Goal: Use online tool/utility: Use online tool/utility

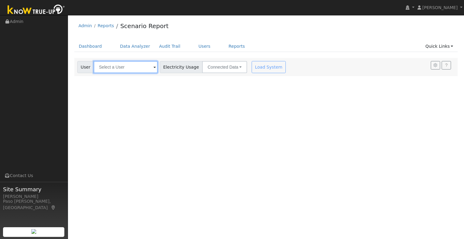
click at [135, 65] on input "text" at bounding box center [126, 67] width 64 height 12
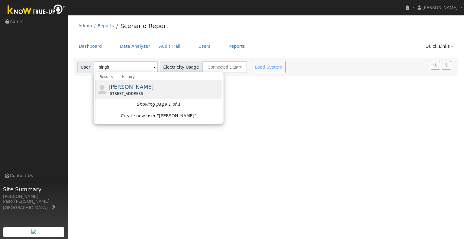
click at [128, 95] on div "[STREET_ADDRESS]" at bounding box center [164, 93] width 112 height 5
type input "[PERSON_NAME]"
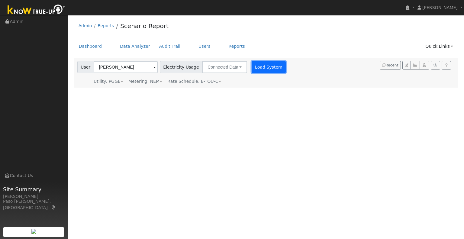
click at [258, 68] on button "Load System" at bounding box center [269, 67] width 34 height 12
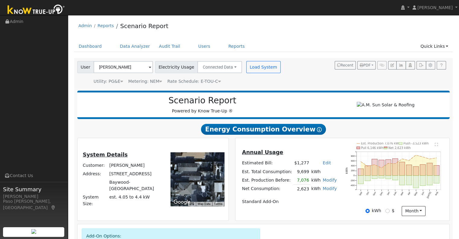
scroll to position [87, 0]
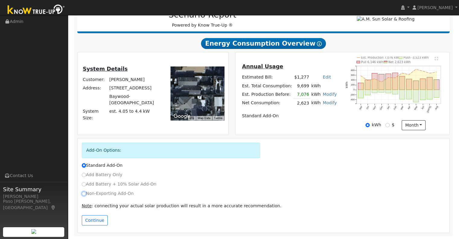
click at [82, 195] on input "Non-Exporting Add-On" at bounding box center [84, 193] width 4 height 4
radio input "true"
radio input "false"
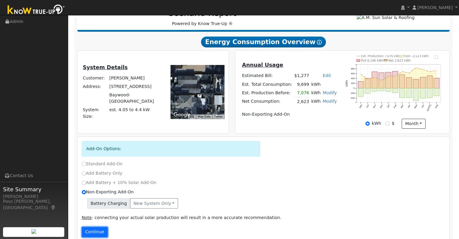
click at [97, 233] on button "Continue" at bounding box center [95, 232] width 26 height 10
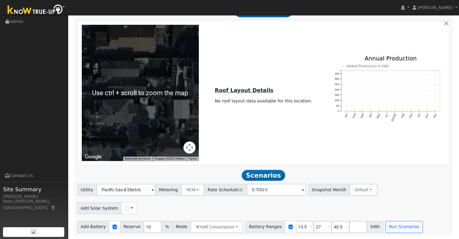
scroll to position [421, 0]
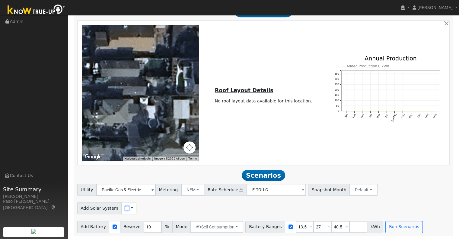
click at [125, 208] on input "checkbox" at bounding box center [127, 208] width 4 height 4
checkbox input "true"
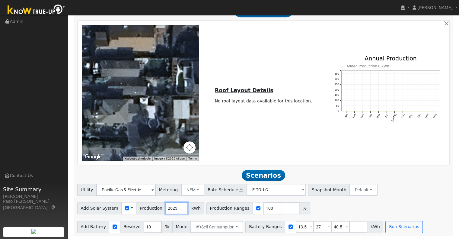
drag, startPoint x: 171, startPoint y: 208, endPoint x: 161, endPoint y: 208, distance: 10.0
click at [166, 208] on input "2623" at bounding box center [177, 208] width 23 height 12
type input "3160"
drag, startPoint x: 331, startPoint y: 226, endPoint x: 317, endPoint y: 226, distance: 14.2
click at [317, 226] on div "Battery Ranges 13.5 Overrides Reserve % Mode None None Self Consumption Peak Sa…" at bounding box center [315, 227] width 138 height 12
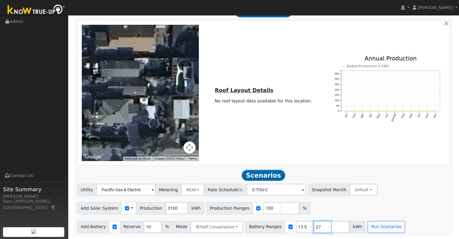
drag, startPoint x: 313, startPoint y: 227, endPoint x: 280, endPoint y: 223, distance: 33.4
click at [280, 224] on div "Battery Ranges 13.5 Overrides Reserve % Mode None None Self Consumption Peak Sa…" at bounding box center [306, 227] width 120 height 12
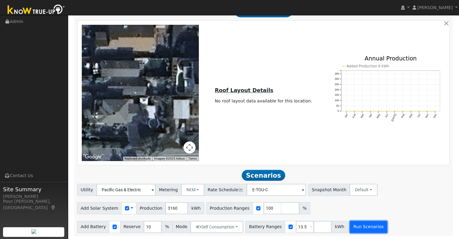
click at [350, 226] on button "Run Scenarios" at bounding box center [368, 227] width 37 height 12
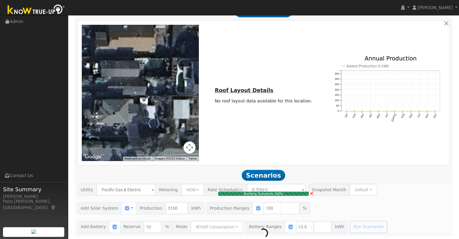
type input "2.1"
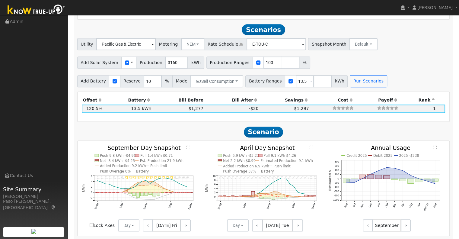
scroll to position [573, 0]
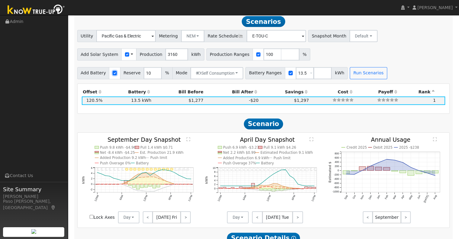
click at [113, 75] on input "checkbox" at bounding box center [115, 73] width 4 height 4
checkbox input "false"
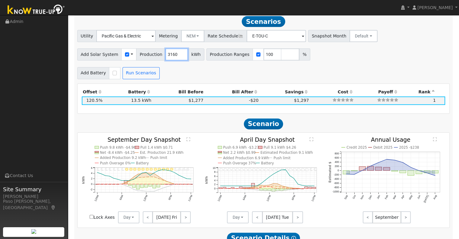
click at [168, 56] on input "3160" at bounding box center [177, 54] width 23 height 12
type input "3140"
click at [143, 76] on button "Run Scenarios" at bounding box center [141, 73] width 37 height 12
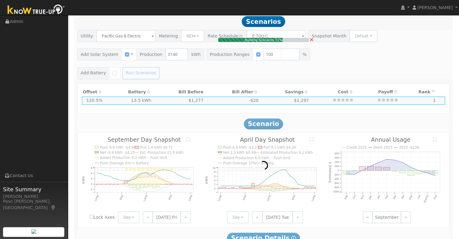
type input "$7,327"
type input "$2,198"
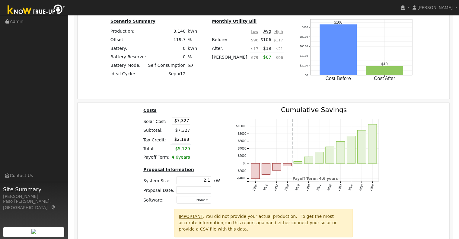
scroll to position [845, 0]
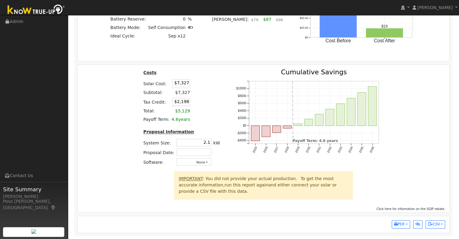
drag, startPoint x: 177, startPoint y: 82, endPoint x: 202, endPoint y: 83, distance: 24.8
click at [202, 83] on tr "Solar Cost: $7,327" at bounding box center [181, 83] width 79 height 10
type input "$15,183"
type input "$4,555"
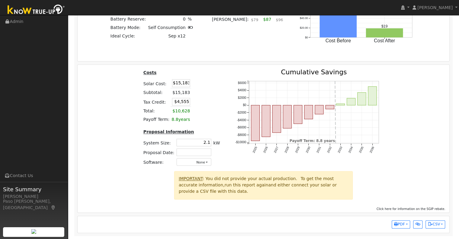
click at [120, 111] on div "Costs Solar Cost: $15,183 Subtotal: $15,183 Tax Credit: $4,555 Total: $10,628 P…" at bounding box center [264, 120] width 377 height 102
click at [209, 142] on input "2.1" at bounding box center [194, 143] width 35 height 8
click at [208, 141] on input "2.7" at bounding box center [194, 143] width 35 height 8
click at [217, 128] on div "Costs Solar Cost: $15,183 Subtotal: $15,183 Tax Credit: $4,555 Total: $10,628 P…" at bounding box center [182, 120] width 92 height 102
click at [207, 142] on input "2.5" at bounding box center [194, 143] width 35 height 8
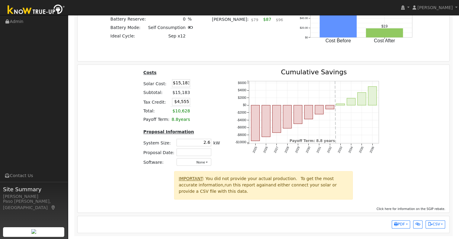
type input "2.6"
click at [220, 107] on div "Costs Solar Cost: $15,183 Subtotal: $15,183 Tax Credit: $4,555 Total: $10,628 P…" at bounding box center [182, 120] width 92 height 102
click at [404, 226] on span "PDF" at bounding box center [399, 224] width 11 height 4
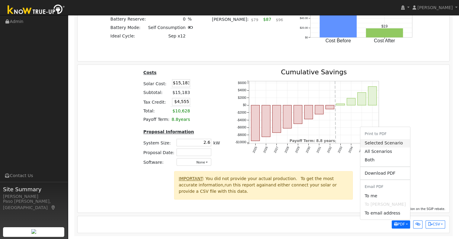
click at [401, 143] on link "Selected Scenario" at bounding box center [386, 143] width 50 height 8
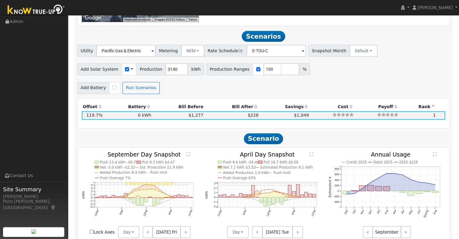
scroll to position [392, 0]
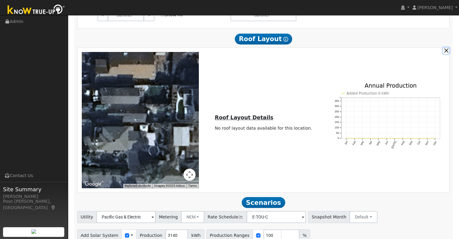
click at [446, 50] on button "button" at bounding box center [446, 50] width 6 height 6
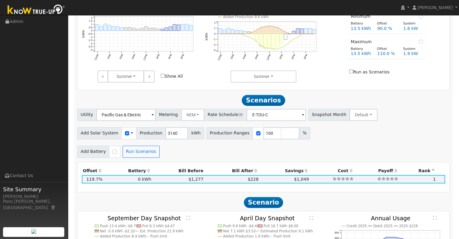
scroll to position [301, 0]
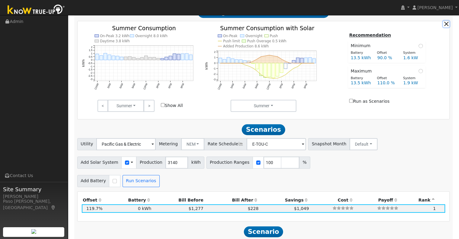
click at [447, 25] on button "button" at bounding box center [446, 24] width 6 height 6
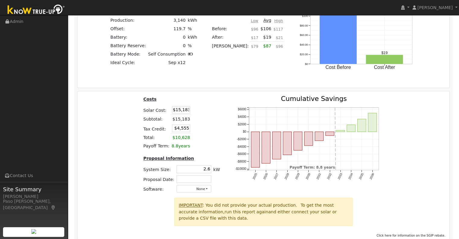
scroll to position [564, 0]
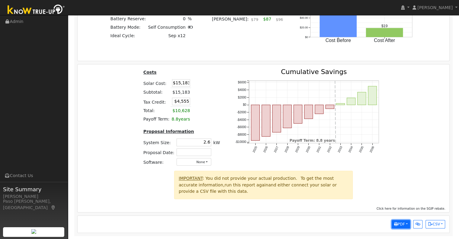
click at [400, 225] on span "PDF" at bounding box center [399, 224] width 11 height 4
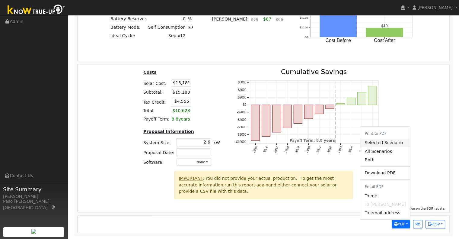
click at [389, 142] on link "Selected Scenario" at bounding box center [386, 143] width 50 height 8
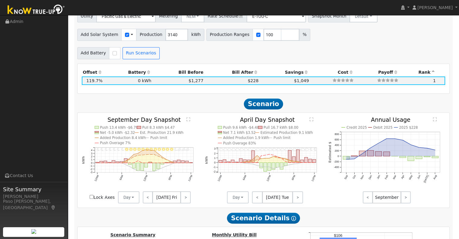
scroll to position [262, 0]
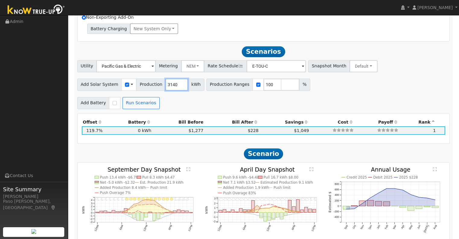
click at [168, 86] on input "3140" at bounding box center [177, 85] width 23 height 12
type input "3139"
click at [140, 104] on button "Run Scenarios" at bounding box center [141, 103] width 37 height 12
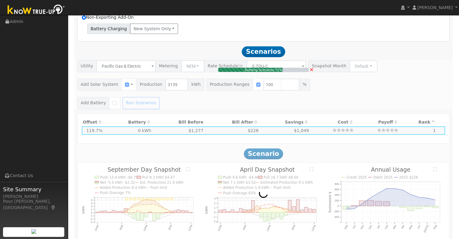
type input "2.1"
type input "$7,324"
type input "$2,197"
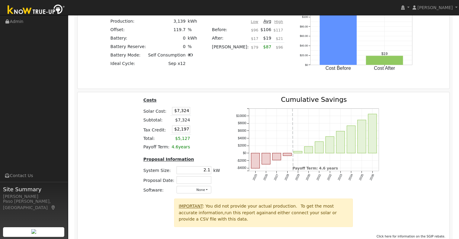
scroll to position [564, 0]
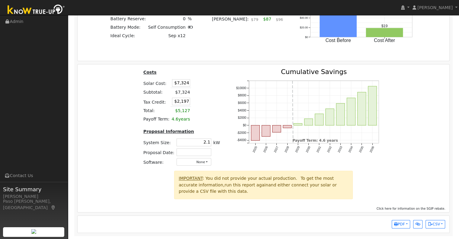
drag, startPoint x: 178, startPoint y: 84, endPoint x: 231, endPoint y: 89, distance: 54.0
click at [217, 88] on table "Costs Solar Cost: $7,324 Subtotal: $7,324 Tax Credit: $2,197 Total: $5,127 Payo…" at bounding box center [181, 96] width 79 height 55
type input "$15,183"
type input "$4,555"
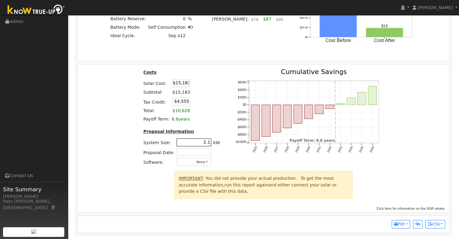
click at [207, 141] on input "2.1" at bounding box center [194, 142] width 35 height 8
type input "2.6"
click at [223, 114] on div "Costs Solar Cost: $15,183 Subtotal: $15,183 Tax Credit: $4,555 Total: $10,628 P…" at bounding box center [182, 120] width 92 height 102
click at [405, 227] on button "PDF" at bounding box center [401, 224] width 18 height 8
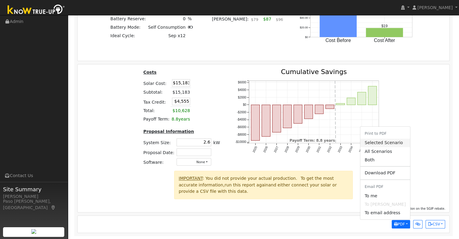
click at [389, 143] on link "Selected Scenario" at bounding box center [386, 143] width 50 height 8
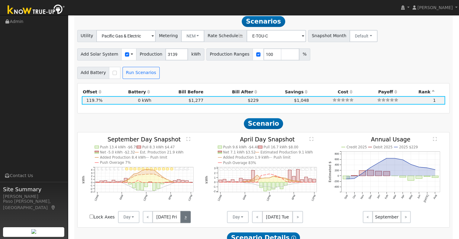
scroll to position [201, 0]
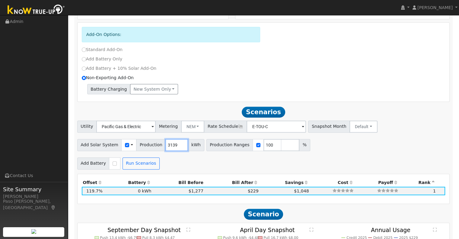
click at [166, 146] on input "3139" at bounding box center [177, 145] width 23 height 12
type input "3160"
click at [109, 166] on div at bounding box center [114, 163] width 11 height 12
click at [113, 166] on input "checkbox" at bounding box center [115, 163] width 4 height 4
checkbox input "true"
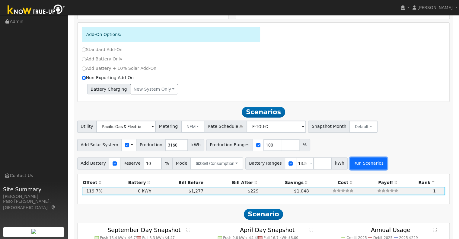
click at [352, 169] on button "Run Scenarios" at bounding box center [368, 163] width 37 height 12
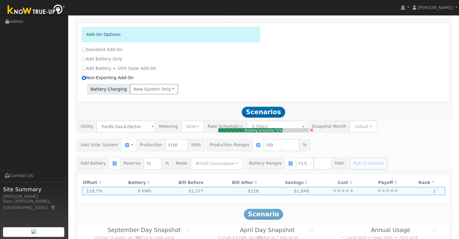
type input "2.1"
type input "$7,373"
type input "$7,072"
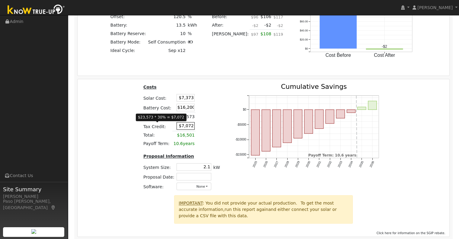
scroll to position [573, 0]
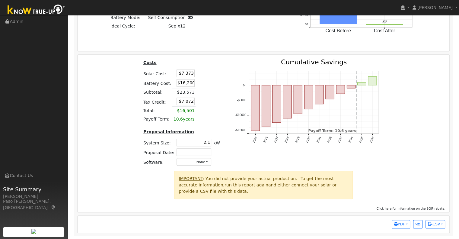
drag, startPoint x: 180, startPoint y: 72, endPoint x: 220, endPoint y: 62, distance: 41.5
click at [213, 70] on table "Costs Solar Cost: $7,373 Battery Cost: $16,200 Subtotal: $23,573 Tax Credit: $7…" at bounding box center [181, 91] width 79 height 65
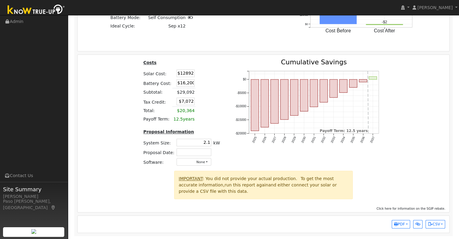
type input "$12,892"
type input "$8,728"
drag, startPoint x: 177, startPoint y: 81, endPoint x: 242, endPoint y: 84, distance: 64.4
click at [227, 84] on div "Costs Solar Cost: $12,892 Battery Cost: $16,200 Subtotal: $29,092 Tax Credit: $…" at bounding box center [264, 115] width 377 height 112
type input "$12575"
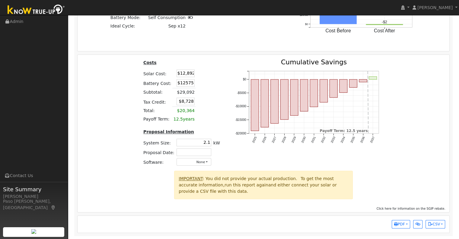
type input "$7,640"
type input "$12,575"
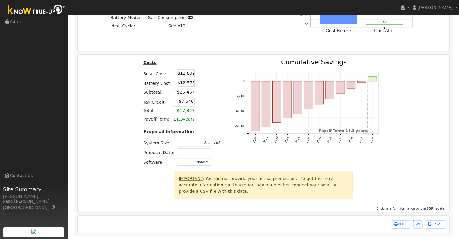
click at [130, 81] on div "Costs Solar Cost: $12,892 Battery Cost: $12,575 Subtotal: $25,467 Tax Credit: $…" at bounding box center [264, 115] width 377 height 112
drag, startPoint x: 202, startPoint y: 142, endPoint x: 246, endPoint y: 141, distance: 43.8
click at [239, 143] on div "Costs Solar Cost: $12,892 Battery Cost: $12,575 Subtotal: $25,467 Tax Credit: $…" at bounding box center [264, 115] width 377 height 112
type input "3.2"
click at [224, 117] on div "Costs Solar Cost: $12,892 Battery Cost: $12,575 Subtotal: $25,467 Tax Credit: $…" at bounding box center [182, 115] width 92 height 112
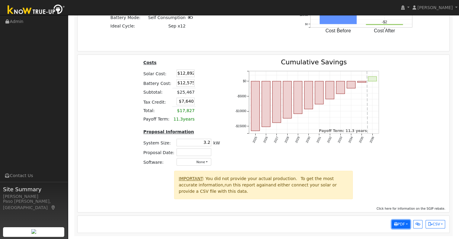
click at [403, 226] on span "PDF" at bounding box center [399, 224] width 11 height 4
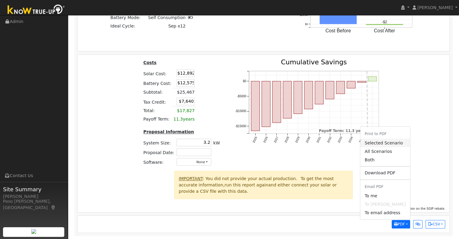
click at [389, 142] on link "Selected Scenario" at bounding box center [386, 143] width 50 height 8
